Goal: Information Seeking & Learning: Understand process/instructions

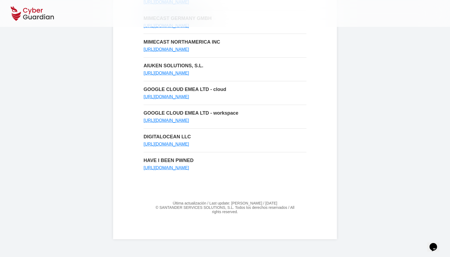
click at [324, 86] on body "LISTA DE SUBENCARGADOS DEL TRATAMIENTO LIST OF SUBPROCESSORS CROWDSTRIKE, INC. …" at bounding box center [225, 87] width 450 height 469
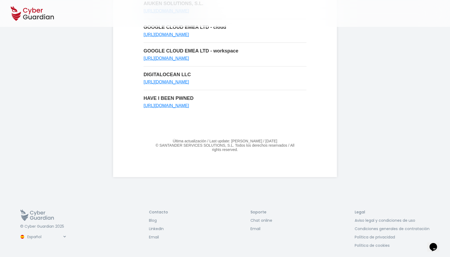
click at [186, 139] on p "Última actualización / Last update: [PERSON_NAME] / [DATE]" at bounding box center [225, 141] width 163 height 4
drag, startPoint x: 186, startPoint y: 137, endPoint x: 271, endPoint y: 140, distance: 84.7
click at [270, 139] on p "Última actualización / Last update: [PERSON_NAME] / [DATE]" at bounding box center [225, 141] width 163 height 4
click at [36, 234] on select "Español English Português (BR)" at bounding box center [46, 236] width 41 height 9
select select "/en/subprocessors"
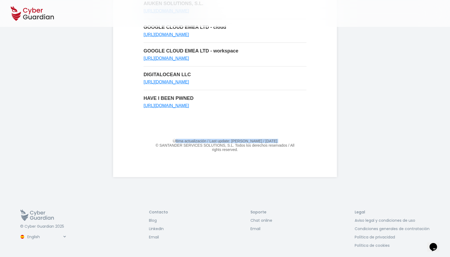
click at [26, 232] on select "Español English Português (BR)" at bounding box center [46, 236] width 41 height 9
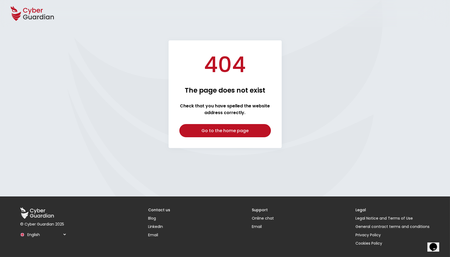
click at [110, 80] on section "404 The page does not exist Check that you have spelled the website address cor…" at bounding box center [225, 94] width 445 height 108
click at [46, 236] on select "Español English Português (BR)" at bounding box center [46, 234] width 41 height 9
select select "/pt-br/subprocessors"
click at [26, 230] on select "Español English Português (BR)" at bounding box center [46, 234] width 41 height 9
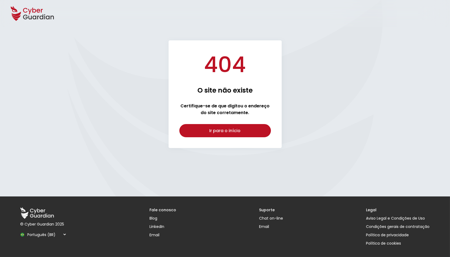
click at [37, 234] on select "Español English Português (BR)" at bounding box center [46, 234] width 41 height 9
select select "/subprocessors"
click at [26, 230] on select "Español English Português (BR)" at bounding box center [46, 234] width 41 height 9
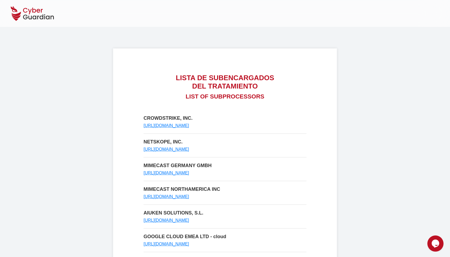
click at [230, 81] on h1 "LISTA DE SUBENCARGADOS DEL TRATAMIENTO" at bounding box center [225, 82] width 163 height 17
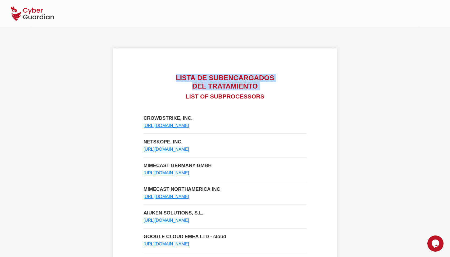
click at [213, 85] on h1 "LISTA DE SUBENCARGADOS DEL TRATAMIENTO" at bounding box center [225, 82] width 163 height 17
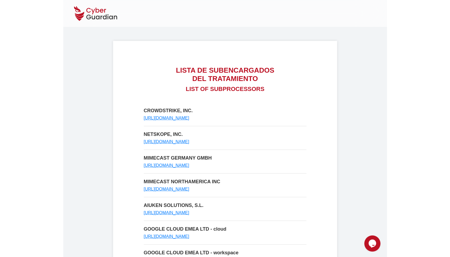
scroll to position [7, 0]
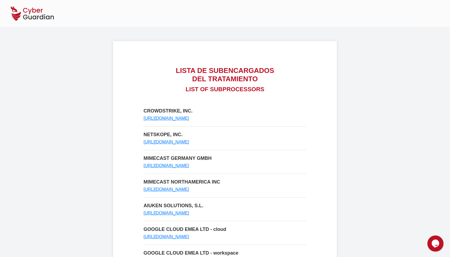
click at [316, 130] on div "LISTA DE SUBENCARGADOS DEL TRATAMIENTO LIST OF SUBPROCESSORS CROWDSTRIKE, INC. …" at bounding box center [225, 210] width 224 height 338
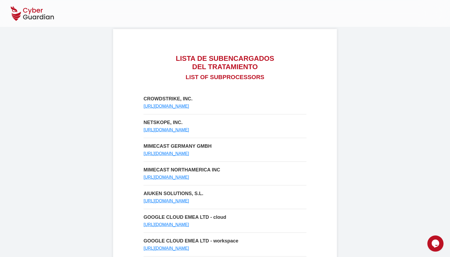
scroll to position [0, 0]
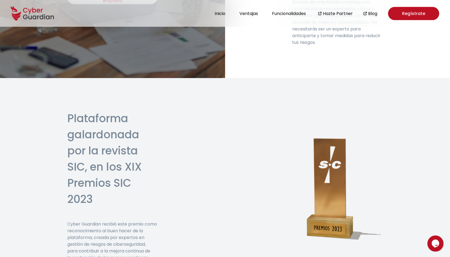
scroll to position [1527, 0]
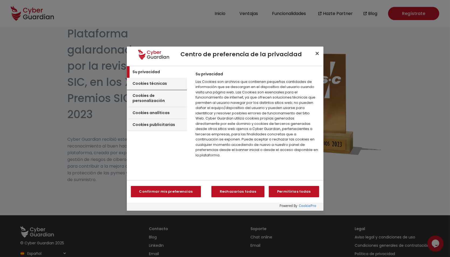
click at [162, 85] on h3 "Cookies técnicas" at bounding box center [150, 83] width 34 height 5
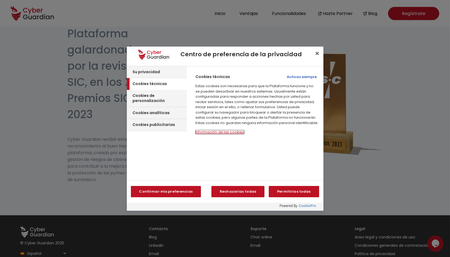
click at [209, 131] on button "Información de las cookies‎" at bounding box center [220, 132] width 49 height 4
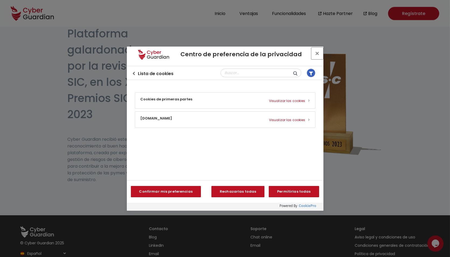
click at [316, 55] on button "Cerrar centro de preferencias" at bounding box center [318, 54] width 12 height 12
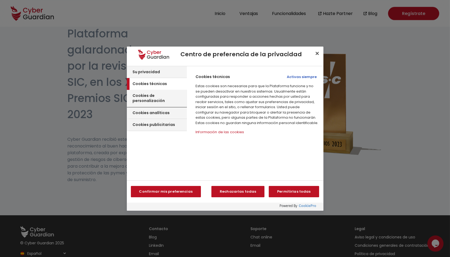
click at [152, 99] on div "Cookies de personalización" at bounding box center [157, 98] width 60 height 17
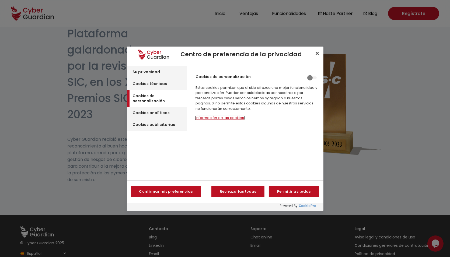
click at [212, 116] on button "Información de las cookies‎" at bounding box center [220, 118] width 49 height 4
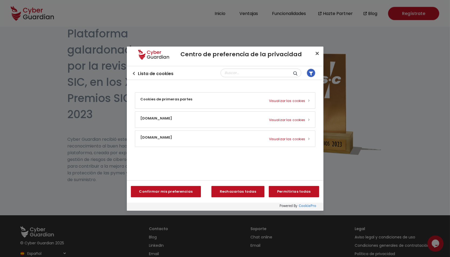
click at [169, 104] on button "Cookies de primeras partes Visualizar las cookies" at bounding box center [225, 101] width 180 height 16
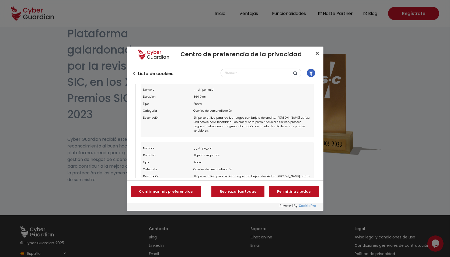
scroll to position [0, 0]
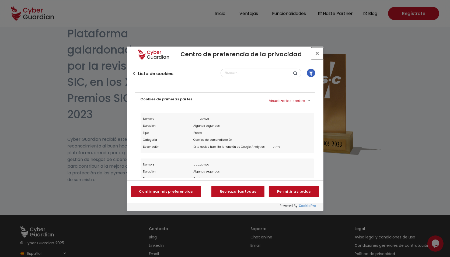
click at [319, 55] on button "Cerrar centro de preferencias" at bounding box center [318, 54] width 12 height 12
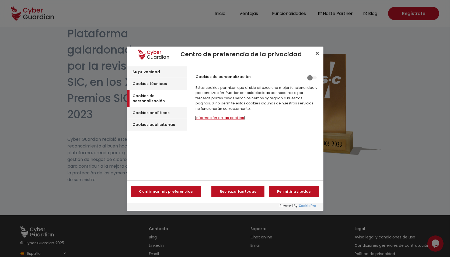
click at [222, 119] on button "Información de las cookies‎" at bounding box center [220, 118] width 49 height 4
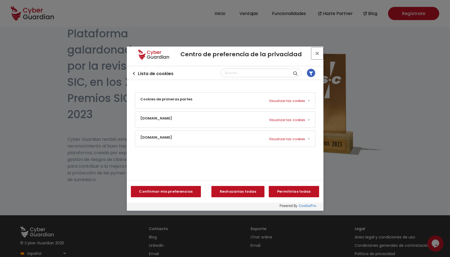
click at [317, 55] on button "Cerrar centro de preferencias" at bounding box center [318, 54] width 12 height 12
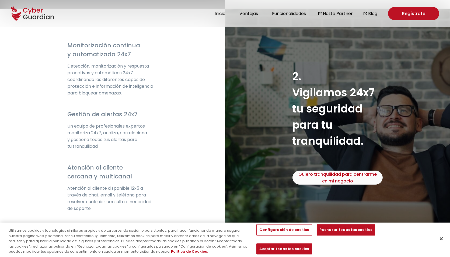
scroll to position [1052, 0]
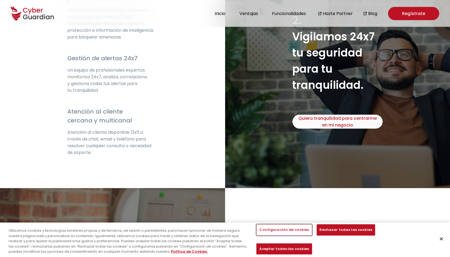
click at [286, 236] on button "Configuración de cookies" at bounding box center [285, 230] width 56 height 11
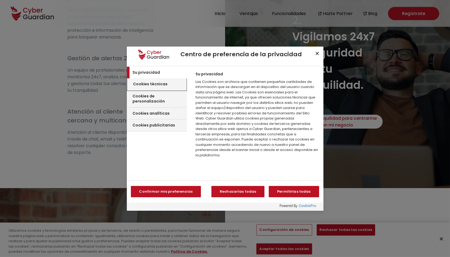
click at [151, 83] on h3 "Cookies técnicas" at bounding box center [150, 84] width 34 height 5
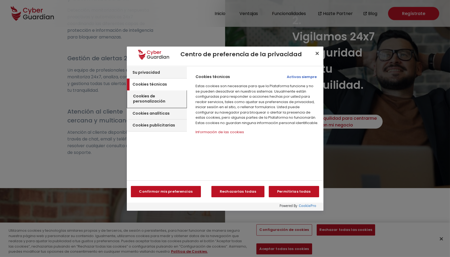
click at [156, 91] on div "Cookies de personalización" at bounding box center [156, 99] width 59 height 17
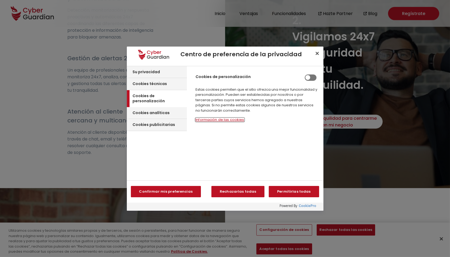
click at [209, 118] on button "Información de las cookies‎" at bounding box center [220, 120] width 49 height 4
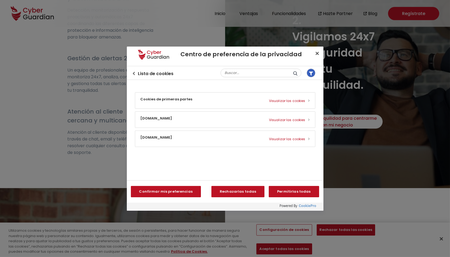
click at [132, 73] on div "Volver al centro de preferencias Lista de cookies Filtrar" at bounding box center [225, 73] width 197 height 14
click at [135, 72] on icon "Volver al centro de preferencias" at bounding box center [133, 73] width 3 height 3
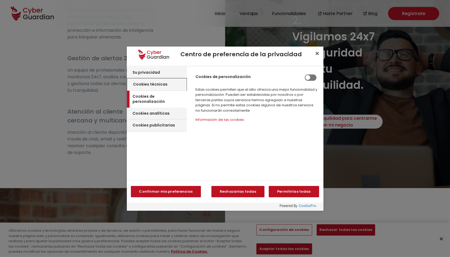
click at [152, 84] on h3 "Cookies técnicas" at bounding box center [150, 84] width 34 height 5
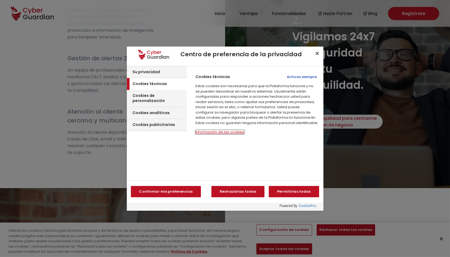
click at [211, 132] on button "Información de las cookies‎" at bounding box center [220, 132] width 49 height 4
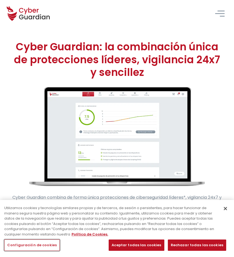
click at [51, 245] on button "Configuración de cookies" at bounding box center [32, 245] width 56 height 11
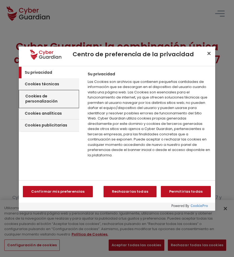
click at [38, 98] on h3 "Cookies de personalización" at bounding box center [51, 99] width 52 height 11
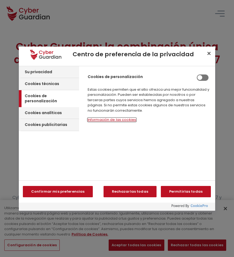
click at [105, 121] on button "Información de las cookies‎" at bounding box center [112, 120] width 49 height 4
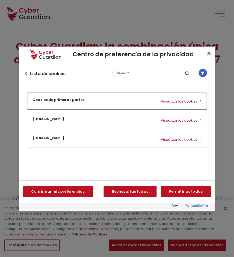
click at [74, 98] on button "Cookies de primeras partes Visualizar las cookies" at bounding box center [117, 101] width 180 height 16
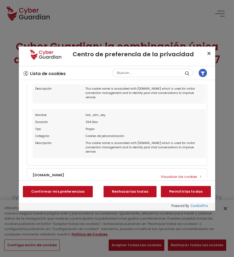
scroll to position [448, 0]
click at [26, 73] on icon "Volver al centro de preferencias" at bounding box center [25, 73] width 3 height 3
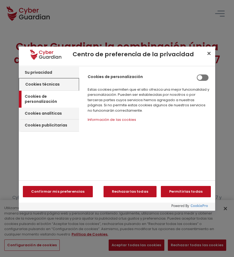
click at [48, 86] on h3 "Cookies técnicas" at bounding box center [42, 84] width 34 height 5
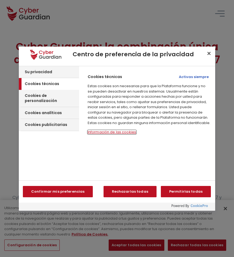
click at [111, 132] on button "Información de las cookies‎" at bounding box center [112, 132] width 49 height 4
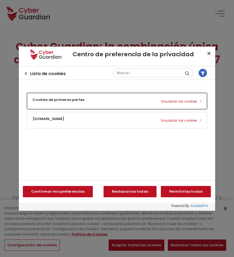
click at [81, 101] on button "Cookies de primeras partes Visualizar las cookies" at bounding box center [117, 101] width 180 height 16
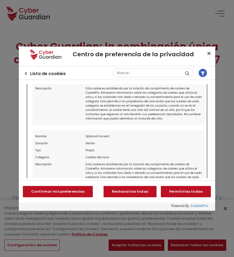
scroll to position [606, 0]
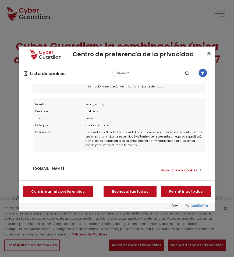
click at [26, 73] on icon "Volver al centro de preferencias" at bounding box center [25, 73] width 3 height 3
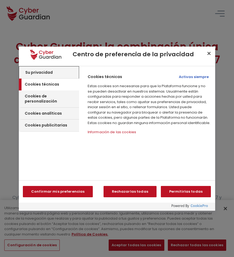
click at [25, 72] on div "Su privacidad" at bounding box center [48, 73] width 59 height 12
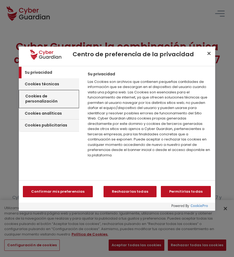
click at [42, 99] on div "Cookies de personalización" at bounding box center [48, 99] width 59 height 17
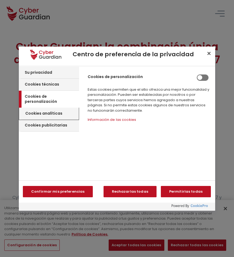
click at [44, 112] on div "Cookies analíticas" at bounding box center [48, 114] width 59 height 12
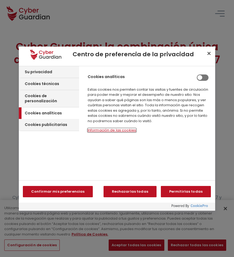
click at [110, 131] on button "Información de las cookies‎" at bounding box center [112, 131] width 49 height 4
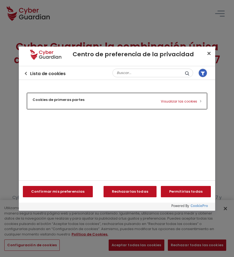
click at [88, 99] on button "Cookies de primeras partes Visualizar las cookies" at bounding box center [117, 101] width 180 height 16
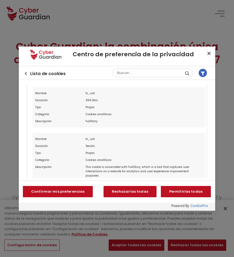
scroll to position [982, 0]
